Goal: Check status: Check status

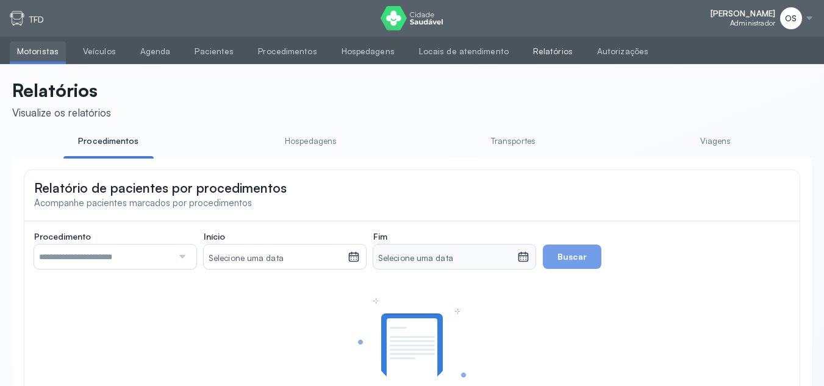
click at [542, 55] on link "Relatórios" at bounding box center [553, 51] width 54 height 20
click at [723, 143] on link "Viagens" at bounding box center [715, 141] width 90 height 20
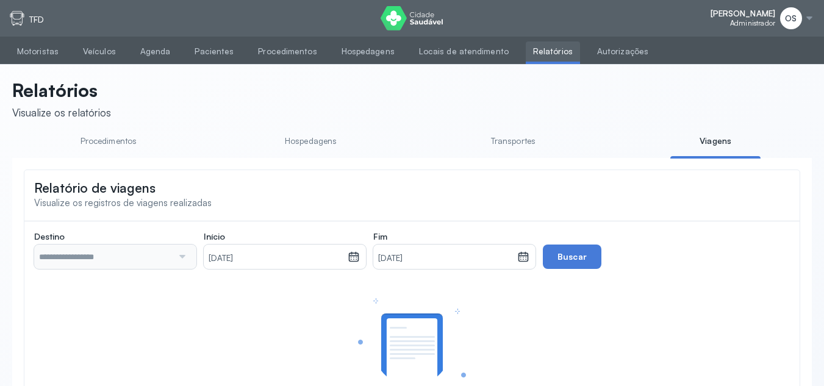
type input "**********"
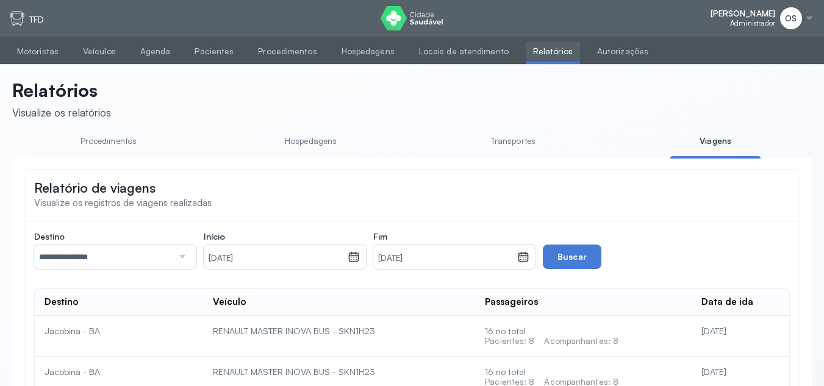
click at [356, 260] on icon at bounding box center [354, 258] width 6 height 3
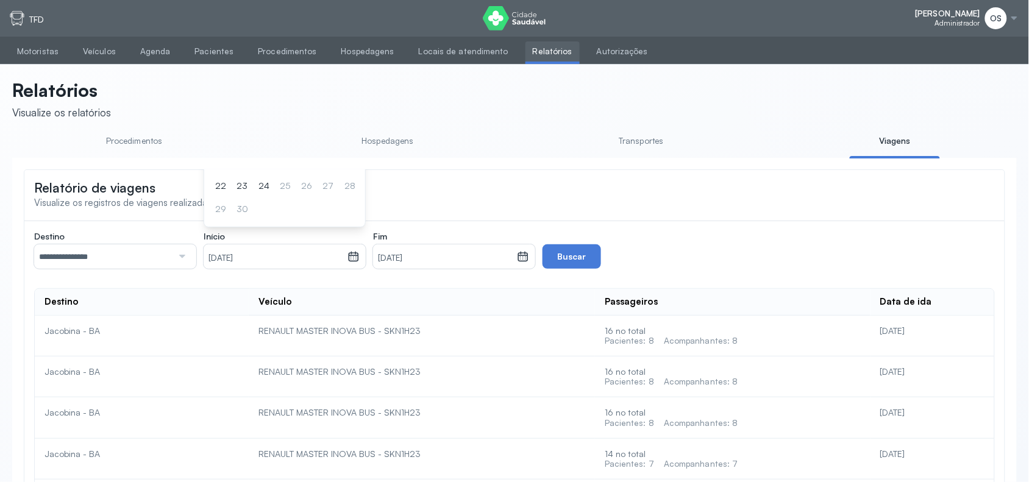
drag, startPoint x: 825, startPoint y: 0, endPoint x: 504, endPoint y: 187, distance: 371.4
click at [504, 187] on div "Relatório de viagens Visualize os registros de viagens realizadas" at bounding box center [514, 194] width 981 height 48
click at [355, 260] on icon at bounding box center [354, 257] width 12 height 12
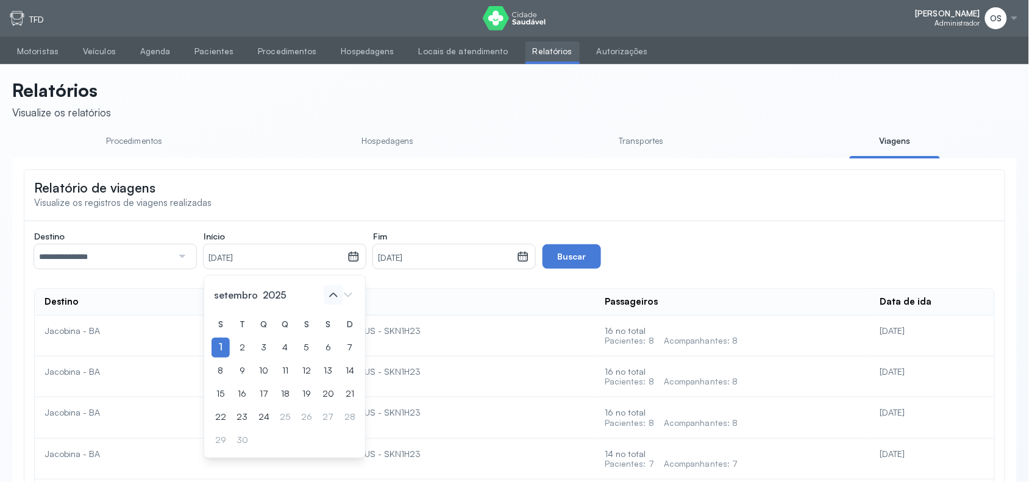
click at [337, 297] on icon at bounding box center [334, 295] width 20 height 20
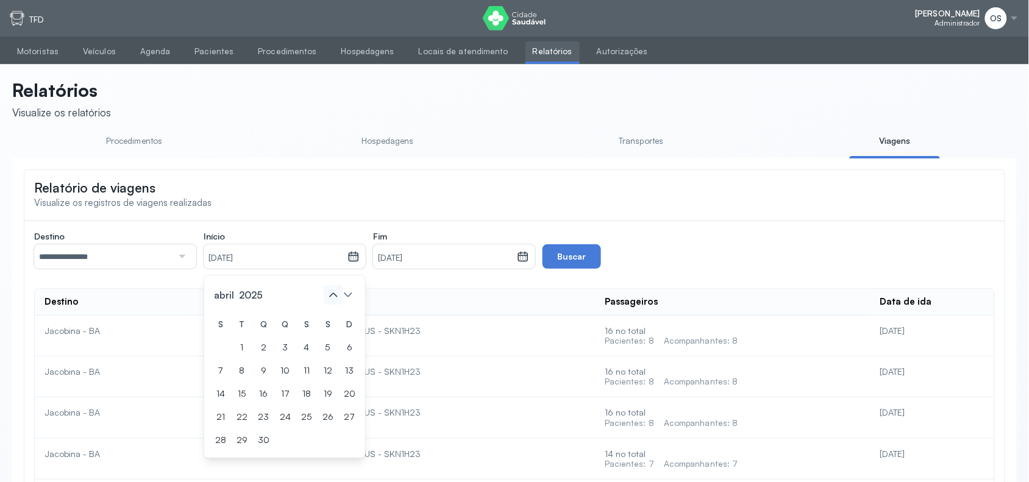
click at [337, 297] on icon at bounding box center [334, 295] width 20 height 20
click at [260, 348] on div "1" at bounding box center [264, 348] width 18 height 20
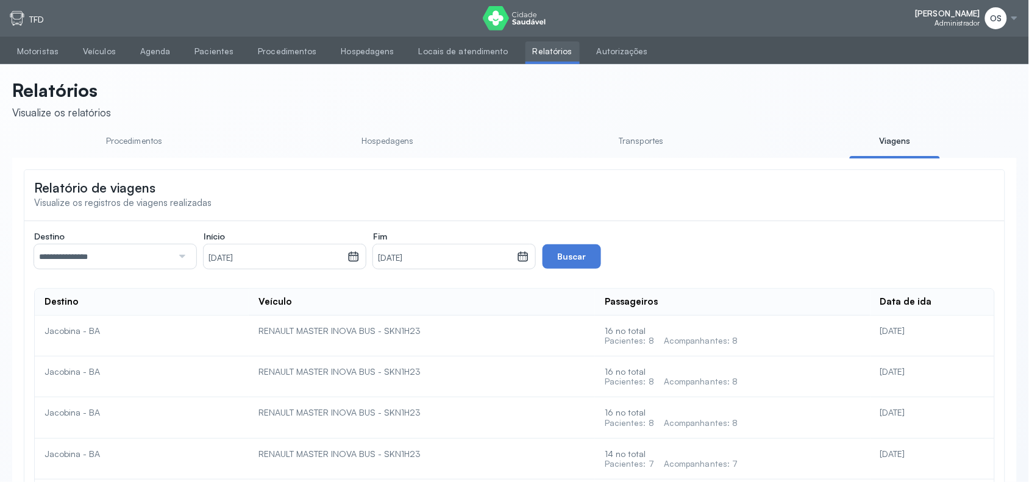
click at [520, 263] on icon at bounding box center [523, 257] width 12 height 12
click at [508, 302] on icon at bounding box center [518, 295] width 20 height 20
click at [500, 301] on icon at bounding box center [503, 295] width 20 height 20
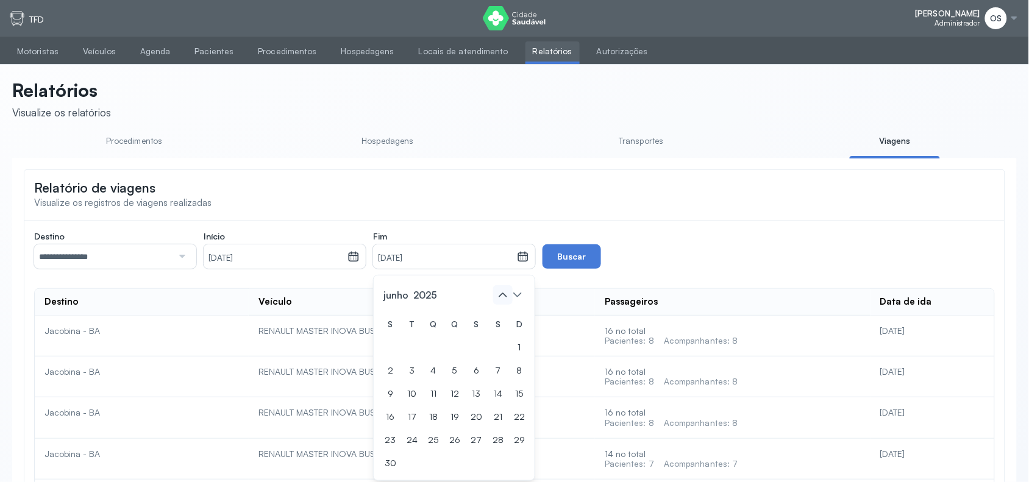
click at [500, 301] on icon at bounding box center [503, 295] width 20 height 20
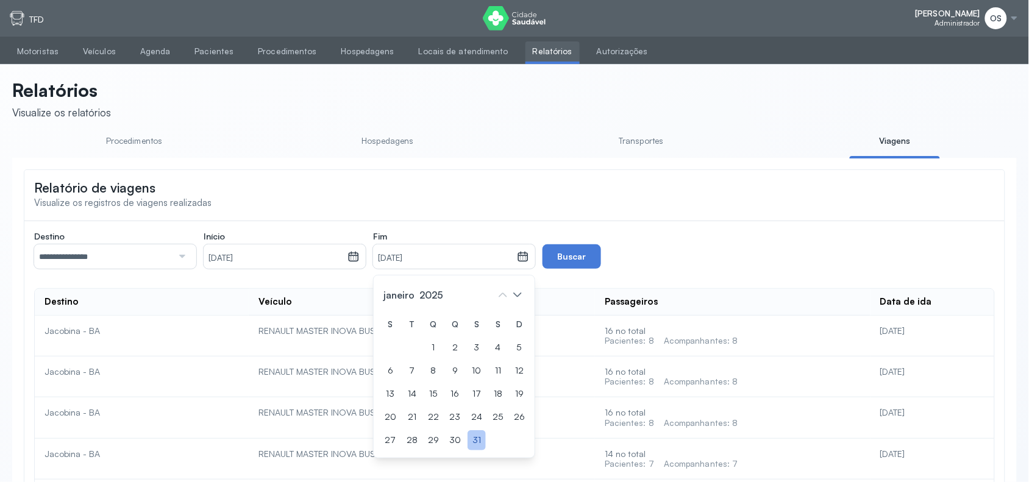
click at [483, 385] on div "31" at bounding box center [477, 441] width 18 height 20
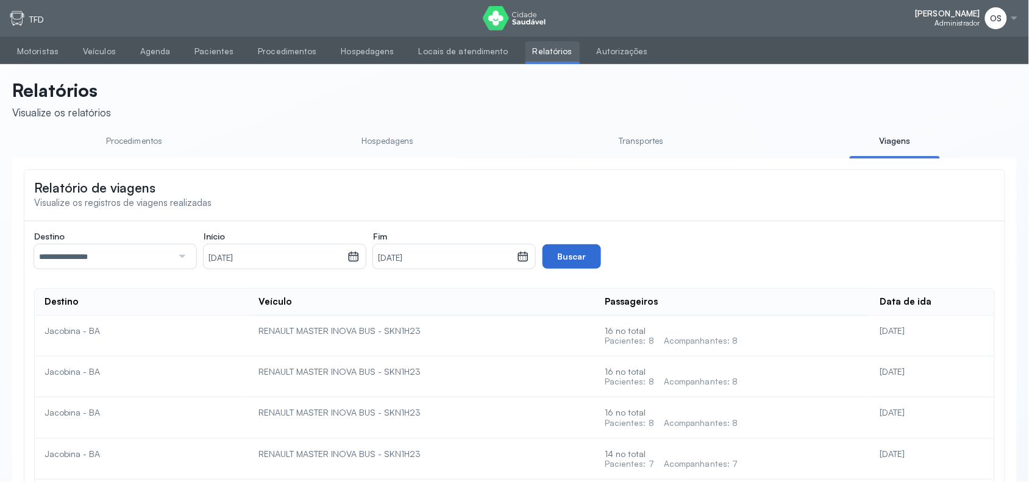
click at [572, 259] on button "Buscar" at bounding box center [572, 257] width 59 height 24
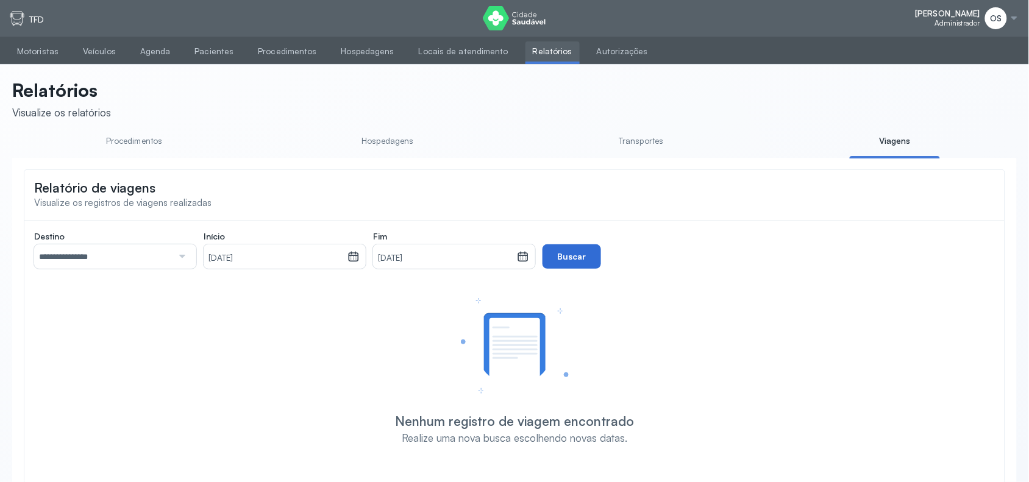
click at [586, 257] on button "Buscar" at bounding box center [572, 257] width 59 height 24
click at [823, 16] on div "[PERSON_NAME] Administrador OS Configurações Suporte Sair TFD" at bounding box center [514, 18] width 1029 height 37
